Goal: Task Accomplishment & Management: Manage account settings

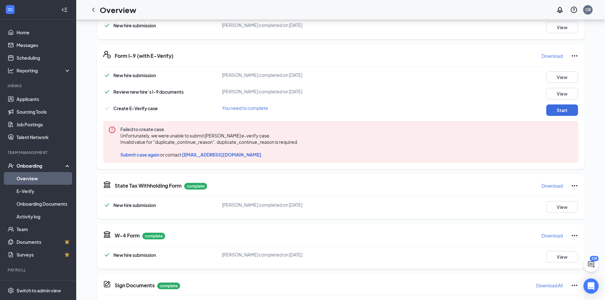
scroll to position [127, 0]
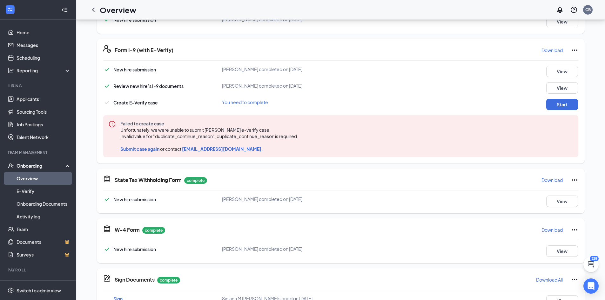
click at [144, 148] on span "Submit case again" at bounding box center [139, 149] width 39 height 6
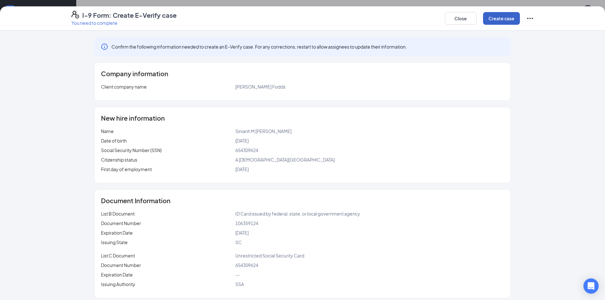
click at [502, 19] on button "Create case" at bounding box center [501, 18] width 37 height 13
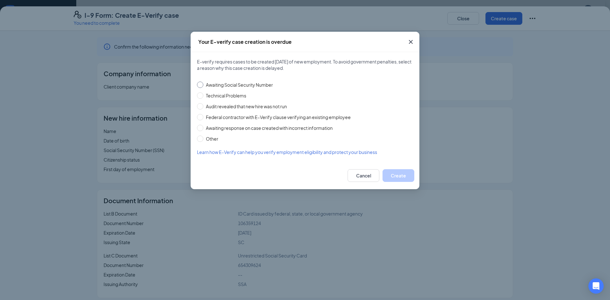
click at [260, 85] on span "Awaiting Social Security Number" at bounding box center [239, 84] width 72 height 7
click at [203, 85] on input "Awaiting Social Security Number" at bounding box center [200, 85] width 6 height 6
radio input "true"
click at [403, 177] on button "Create" at bounding box center [399, 175] width 32 height 13
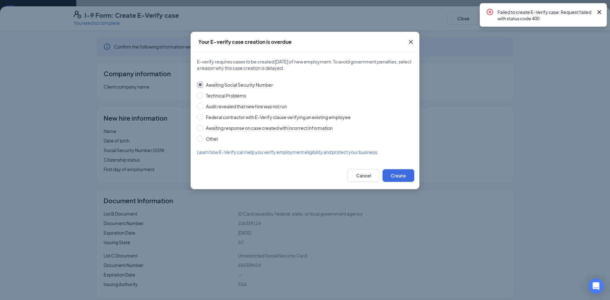
click at [409, 39] on icon "Cross" at bounding box center [411, 42] width 8 height 8
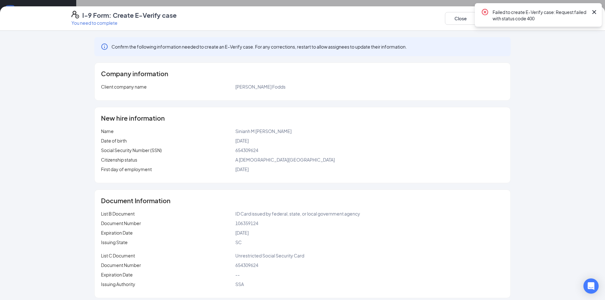
click at [597, 12] on icon "Cross" at bounding box center [595, 12] width 8 height 8
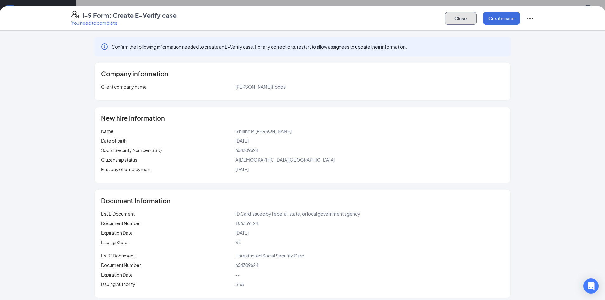
click at [467, 15] on button "Close" at bounding box center [461, 18] width 32 height 13
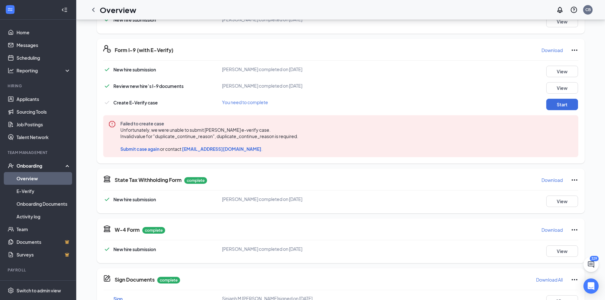
click at [575, 50] on icon "Ellipses" at bounding box center [575, 50] width 8 height 8
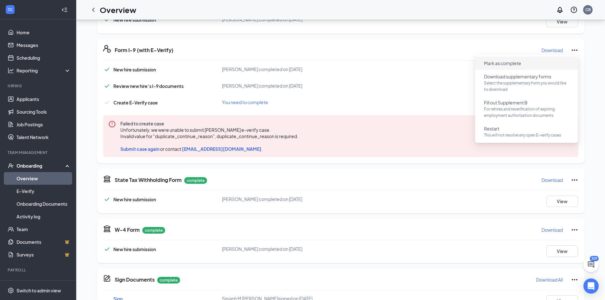
click at [515, 63] on span "Mark as complete" at bounding box center [502, 63] width 37 height 6
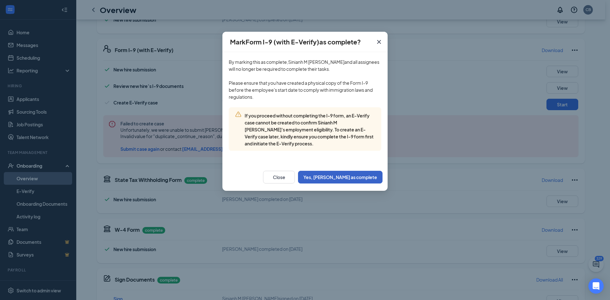
click at [348, 176] on button "Yes, [PERSON_NAME] as complete" at bounding box center [340, 177] width 85 height 13
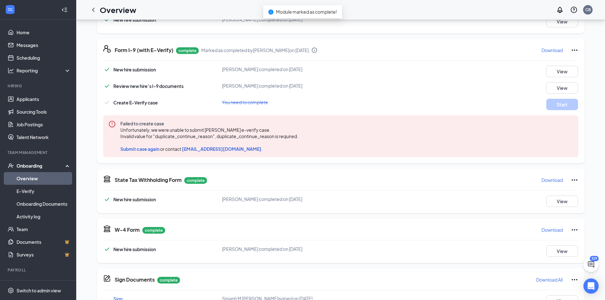
scroll to position [0, 0]
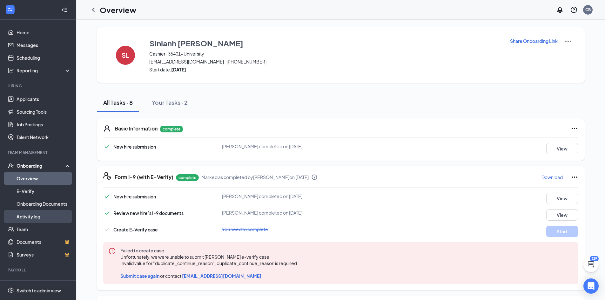
click at [26, 217] on link "Activity log" at bounding box center [44, 216] width 54 height 13
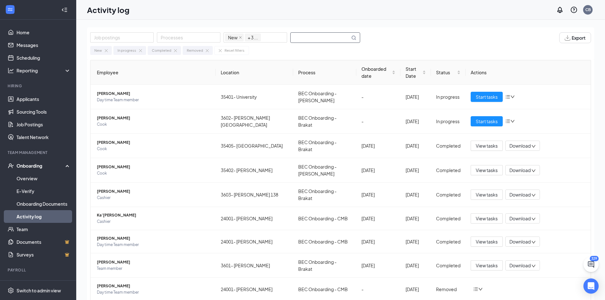
click at [308, 38] on input "text" at bounding box center [320, 38] width 59 height 10
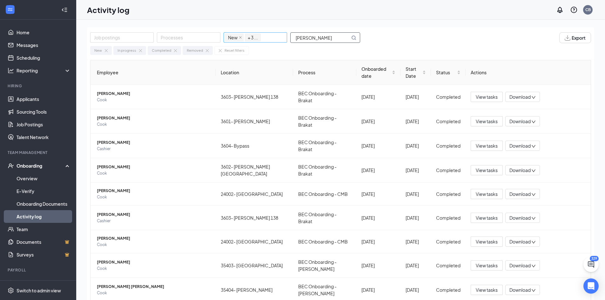
drag, startPoint x: 317, startPoint y: 38, endPoint x: 286, endPoint y: 42, distance: 30.8
click at [286, 42] on div "Job postings Processes New In progress Completed Removed + 3 ... [PERSON_NAME]" at bounding box center [228, 37] width 276 height 11
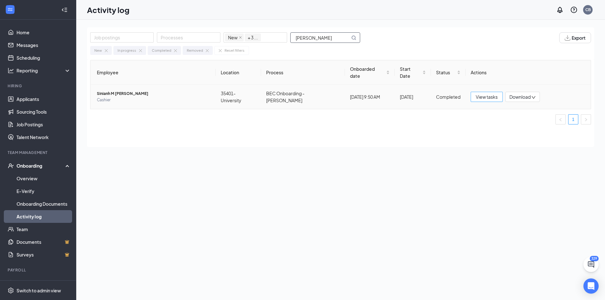
type input "[PERSON_NAME]"
click at [485, 93] on span "View tasks" at bounding box center [487, 96] width 22 height 7
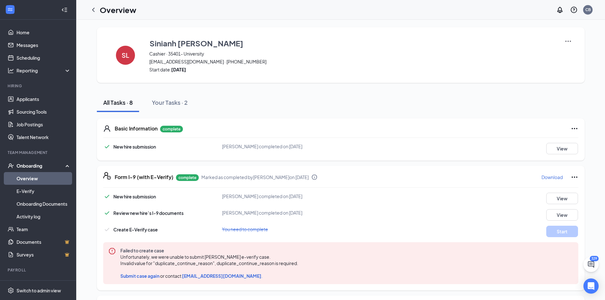
click at [311, 158] on div "Basic Information complete New hire submission [PERSON_NAME] completed on [DATE…" at bounding box center [341, 140] width 488 height 42
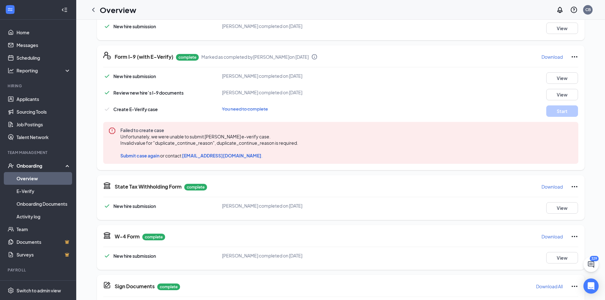
scroll to position [176, 0]
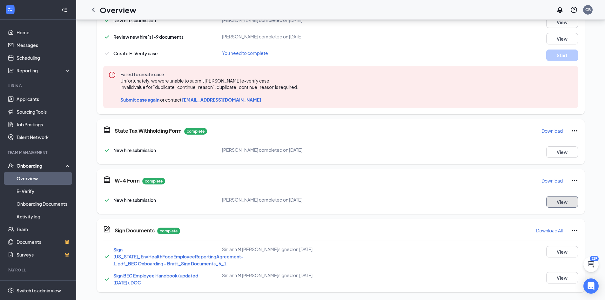
click at [556, 203] on button "View" at bounding box center [562, 201] width 32 height 11
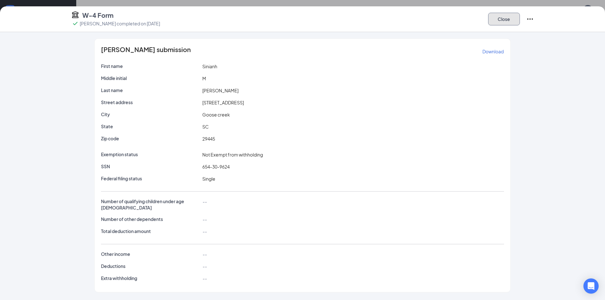
click at [507, 22] on button "Close" at bounding box center [504, 19] width 32 height 13
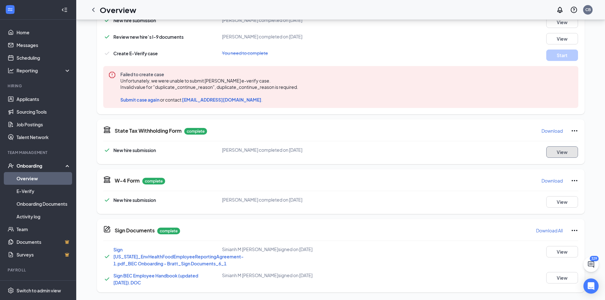
click at [559, 153] on button "View" at bounding box center [562, 151] width 32 height 11
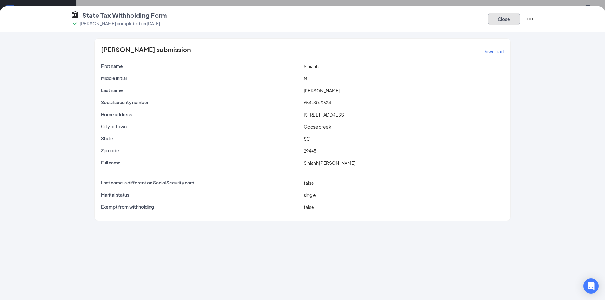
click at [496, 22] on button "Close" at bounding box center [504, 19] width 32 height 13
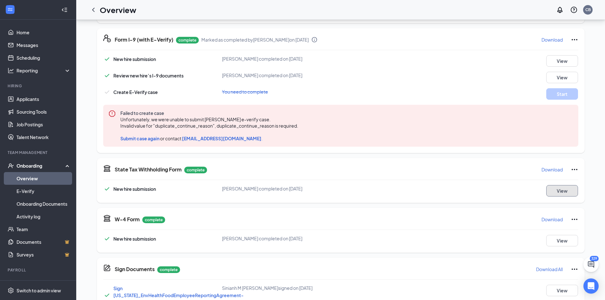
scroll to position [49, 0]
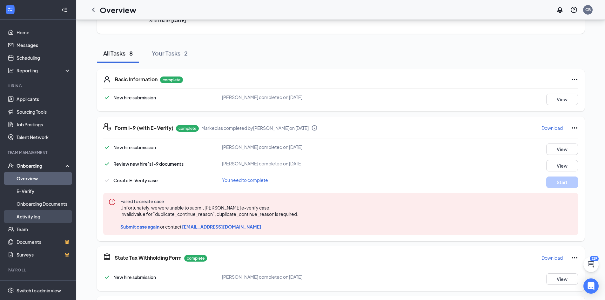
click at [22, 218] on link "Activity log" at bounding box center [44, 216] width 54 height 13
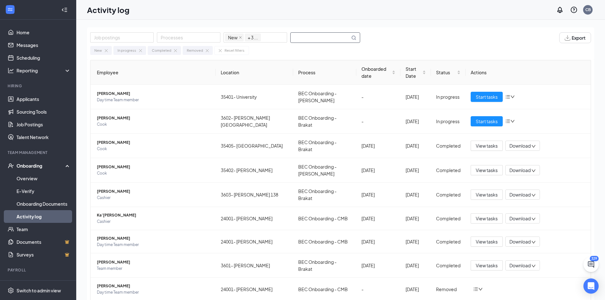
click at [308, 36] on input "text" at bounding box center [320, 38] width 59 height 10
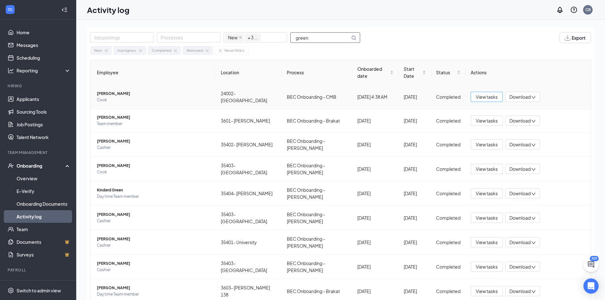
type input "green"
click at [483, 93] on span "View tasks" at bounding box center [487, 96] width 22 height 7
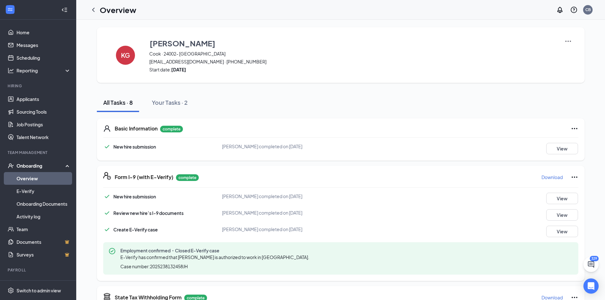
click at [368, 186] on div "Form I-9 (with E-Verify) complete Download New hire submission [PERSON_NAME] co…" at bounding box center [341, 223] width 488 height 115
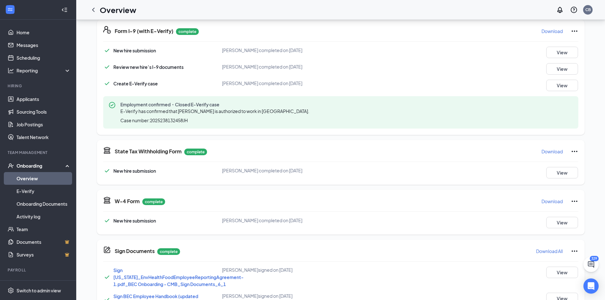
scroll to position [167, 0]
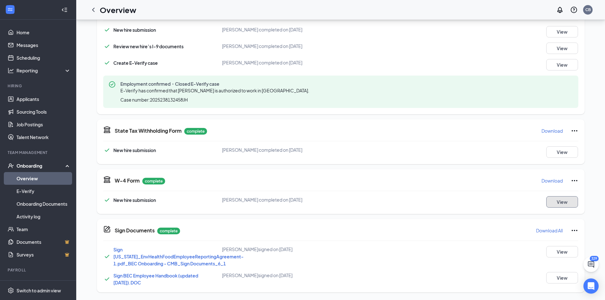
click at [561, 202] on button "View" at bounding box center [562, 201] width 32 height 11
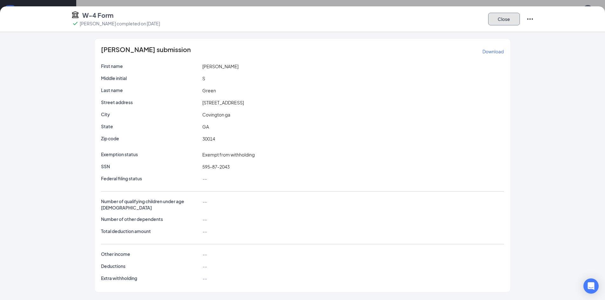
click at [501, 20] on button "Close" at bounding box center [504, 19] width 32 height 13
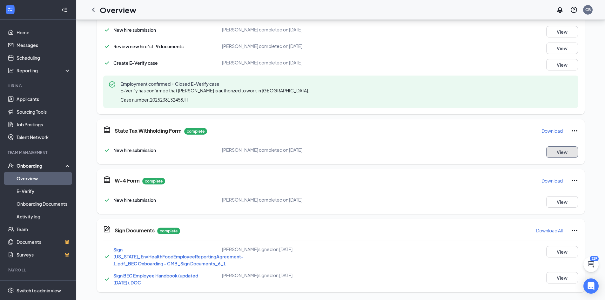
click at [560, 151] on button "View" at bounding box center [562, 151] width 32 height 11
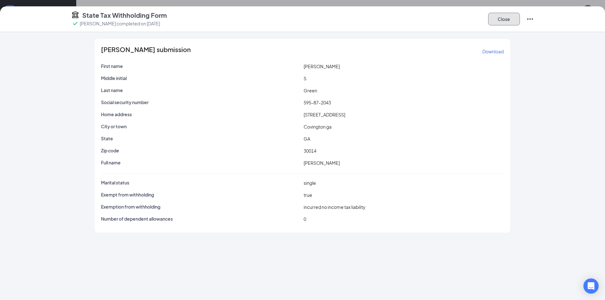
click at [505, 19] on button "Close" at bounding box center [504, 19] width 32 height 13
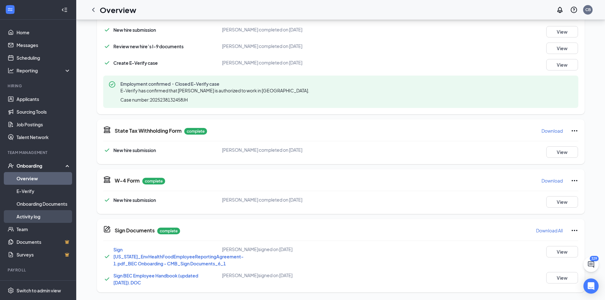
click at [34, 217] on link "Activity log" at bounding box center [44, 216] width 54 height 13
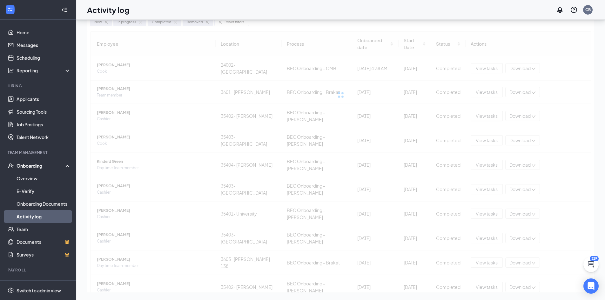
scroll to position [29, 0]
